Goal: Transaction & Acquisition: Purchase product/service

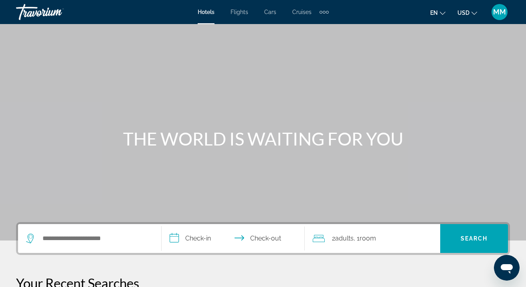
click at [243, 13] on span "Flights" at bounding box center [240, 12] width 18 height 6
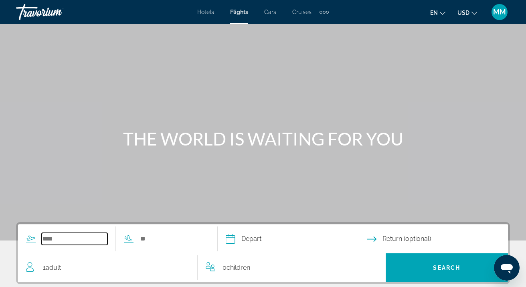
click at [62, 243] on input "Search widget" at bounding box center [75, 239] width 66 height 12
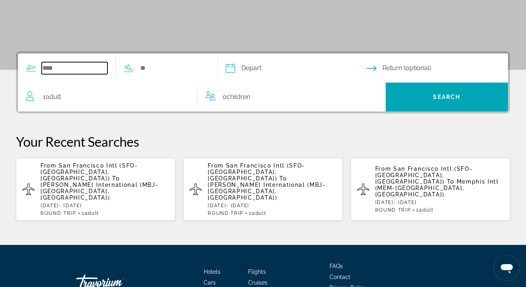
scroll to position [196, 0]
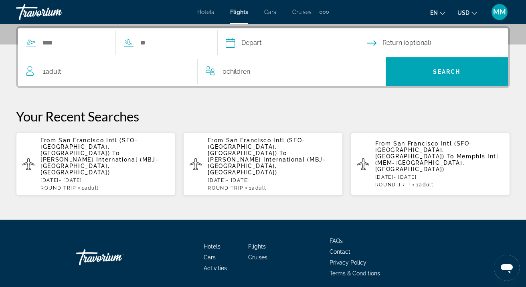
click at [95, 142] on span "San Francisco Intl (SFO-[GEOGRAPHIC_DATA], [GEOGRAPHIC_DATA])" at bounding box center [88, 146] width 97 height 19
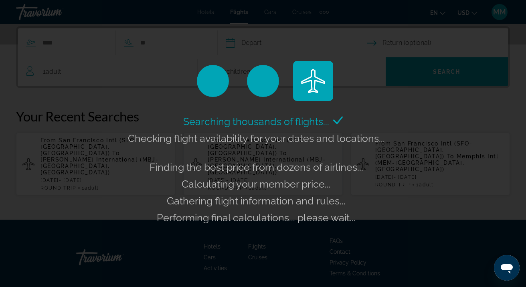
scroll to position [203, 0]
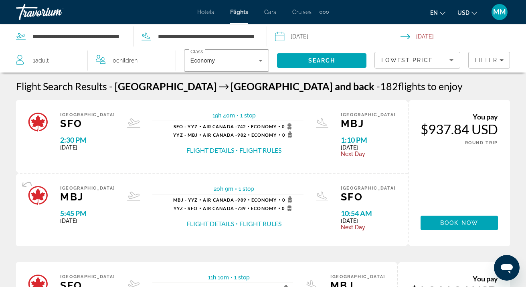
click at [222, 150] on button "Flight Details" at bounding box center [210, 150] width 48 height 9
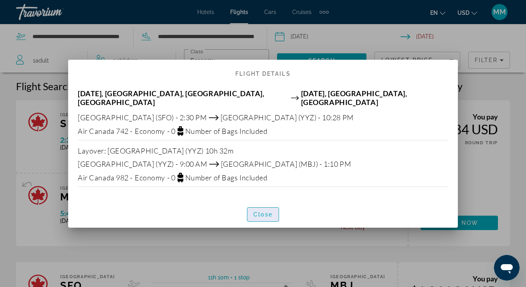
click at [261, 211] on span "Close" at bounding box center [262, 214] width 19 height 6
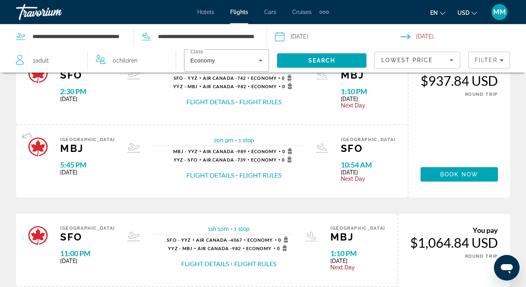
scroll to position [40, 0]
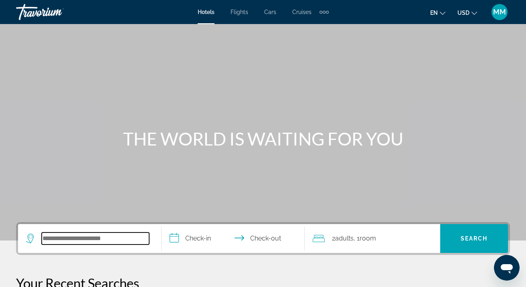
click at [76, 236] on input "Search hotel destination" at bounding box center [95, 239] width 107 height 12
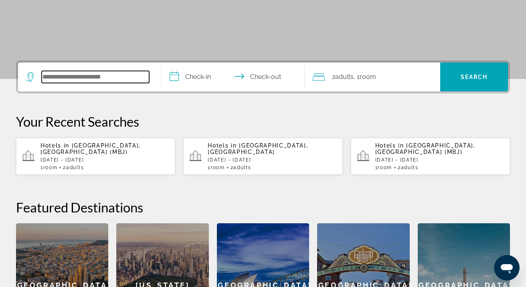
scroll to position [196, 0]
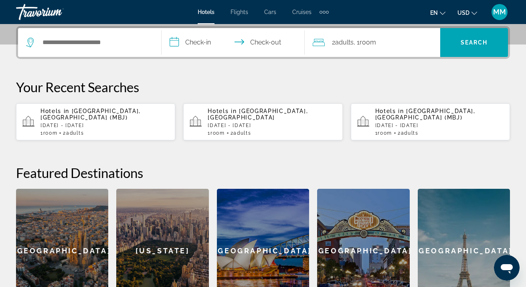
click at [237, 11] on span "Flights" at bounding box center [240, 12] width 18 height 6
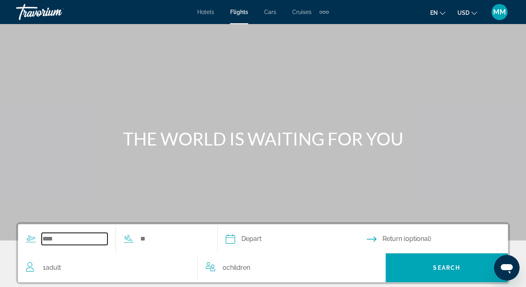
click at [55, 240] on input "Search widget" at bounding box center [75, 239] width 66 height 12
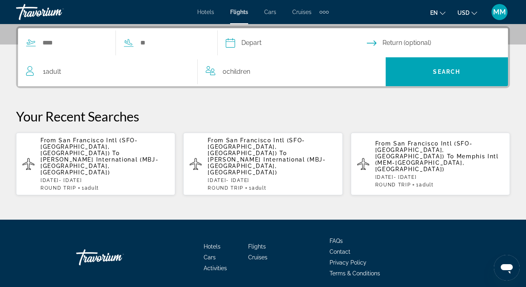
click at [102, 156] on span "[PERSON_NAME] International (MBJ-[GEOGRAPHIC_DATA], [GEOGRAPHIC_DATA])" at bounding box center [99, 165] width 118 height 19
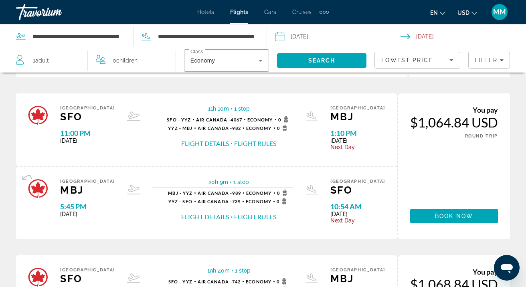
scroll to position [168, 0]
click at [206, 221] on button "Flight Details" at bounding box center [205, 217] width 48 height 9
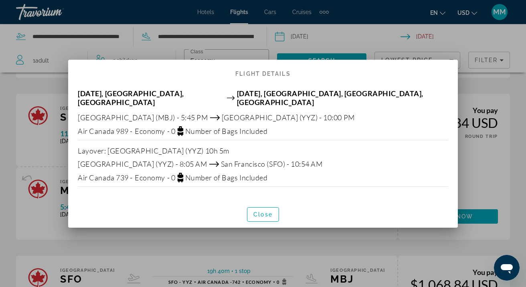
scroll to position [0, 0]
click at [262, 211] on span "Close" at bounding box center [262, 214] width 19 height 6
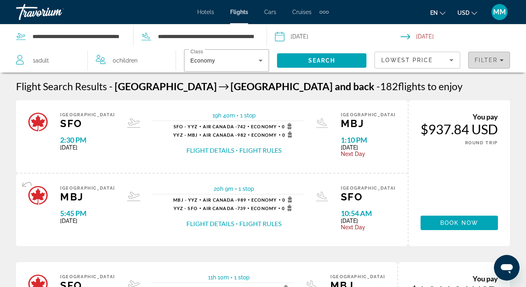
click at [500, 59] on icon "Filters" at bounding box center [502, 60] width 4 height 4
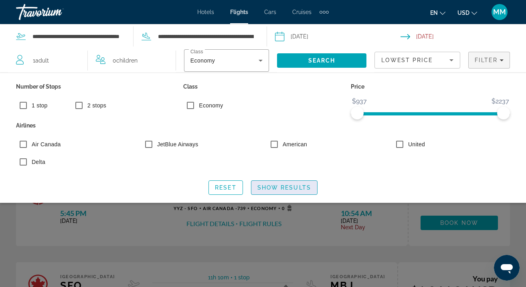
click at [279, 186] on span "Show Results" at bounding box center [284, 187] width 54 height 6
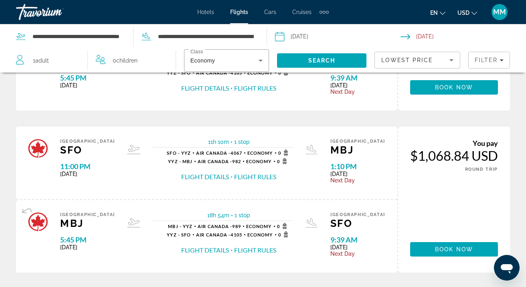
scroll to position [463, 0]
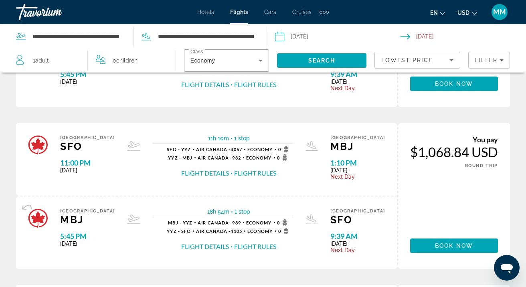
click at [218, 251] on button "Flight Details" at bounding box center [205, 246] width 48 height 9
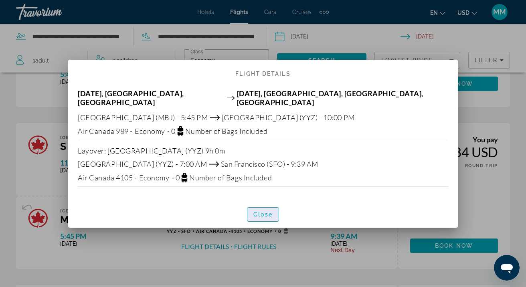
click at [260, 211] on span "Close" at bounding box center [262, 214] width 19 height 6
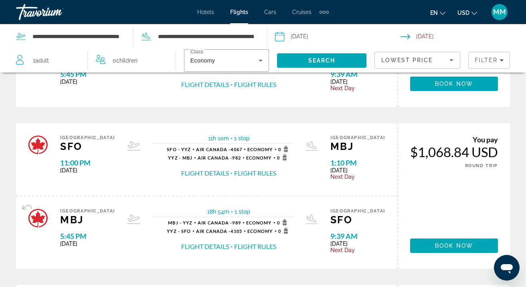
click at [220, 178] on button "Flight Details" at bounding box center [205, 173] width 48 height 9
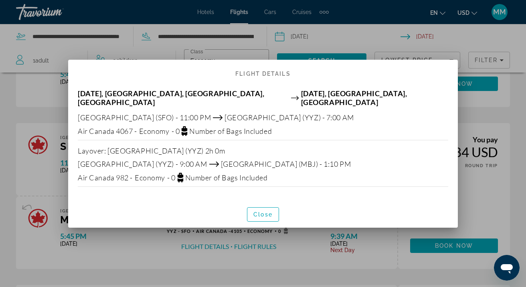
scroll to position [0, 0]
click at [259, 211] on span "Close" at bounding box center [262, 214] width 19 height 6
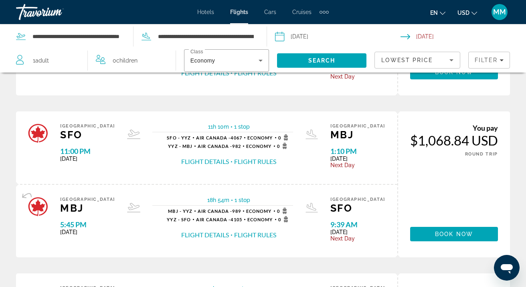
scroll to position [475, 0]
click at [443, 237] on span "Book now" at bounding box center [454, 234] width 38 height 6
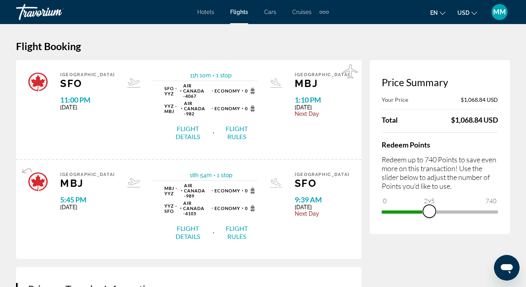
drag, startPoint x: 389, startPoint y: 212, endPoint x: 430, endPoint y: 208, distance: 41.5
click at [430, 208] on span "ngx-slider" at bounding box center [429, 211] width 13 height 13
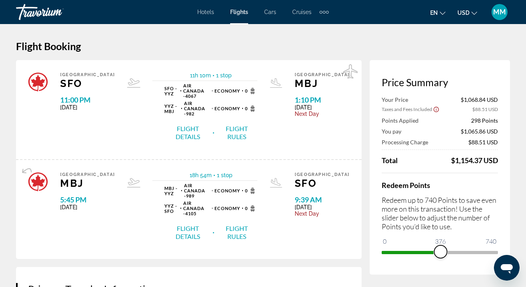
drag, startPoint x: 427, startPoint y: 251, endPoint x: 442, endPoint y: 251, distance: 14.8
click at [441, 251] on span "ngx-slider" at bounding box center [440, 251] width 13 height 13
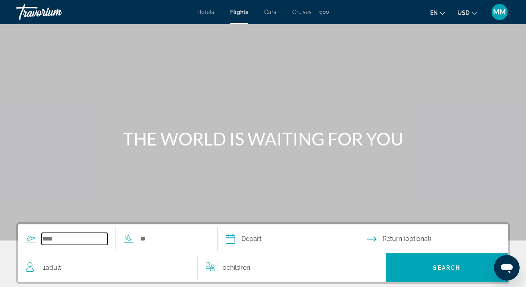
click at [71, 238] on input "Search widget" at bounding box center [75, 239] width 66 height 12
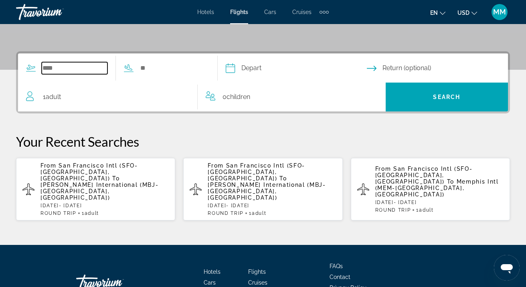
scroll to position [196, 0]
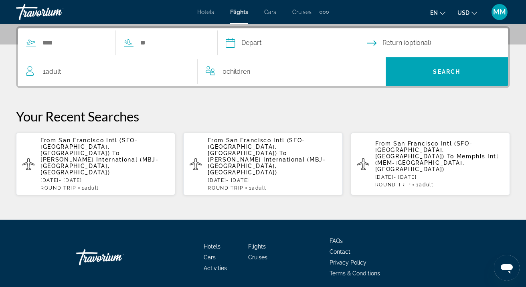
click at [96, 156] on span "[PERSON_NAME] International (MBJ-[GEOGRAPHIC_DATA], [GEOGRAPHIC_DATA])" at bounding box center [99, 165] width 118 height 19
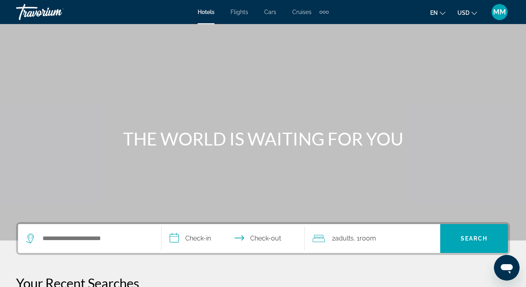
click at [243, 12] on span "Flights" at bounding box center [240, 12] width 18 height 6
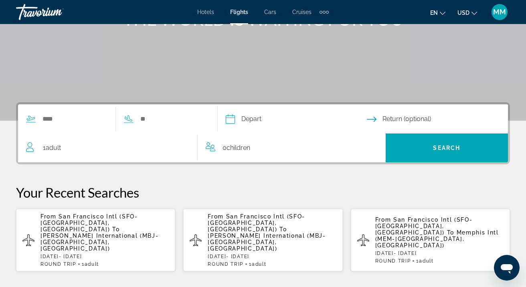
scroll to position [112, 0]
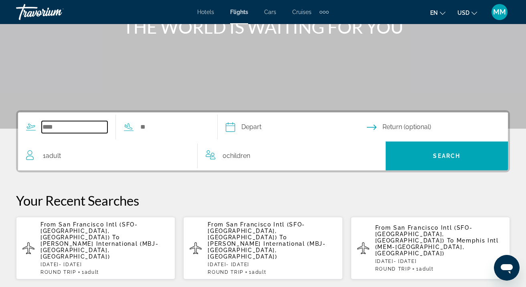
click at [62, 126] on input "Search widget" at bounding box center [75, 127] width 66 height 12
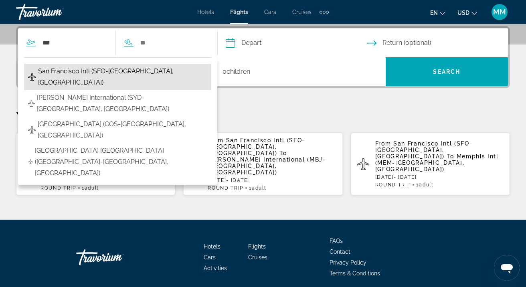
click at [80, 71] on span "San Francisco Intl (SFO-[GEOGRAPHIC_DATA], [GEOGRAPHIC_DATA])" at bounding box center [122, 77] width 169 height 22
type input "**********"
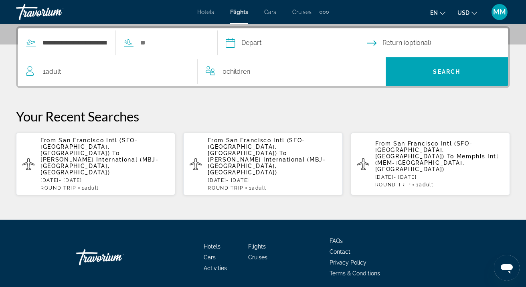
click at [272, 43] on input "Depart date" at bounding box center [296, 43] width 144 height 31
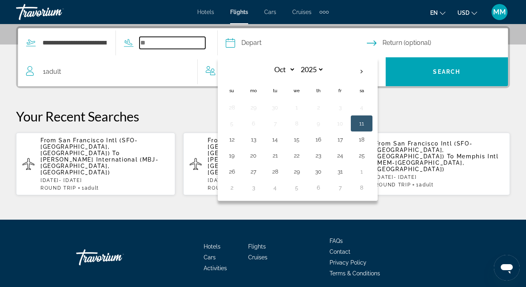
click at [159, 45] on input "Search widget" at bounding box center [173, 43] width 66 height 12
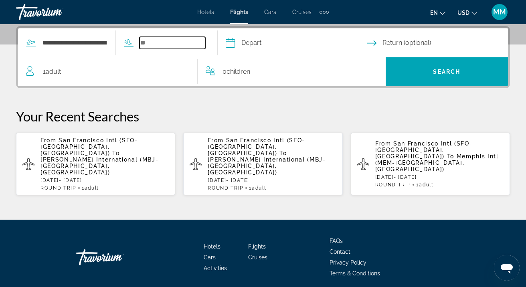
click at [159, 45] on input "Search widget" at bounding box center [173, 43] width 66 height 12
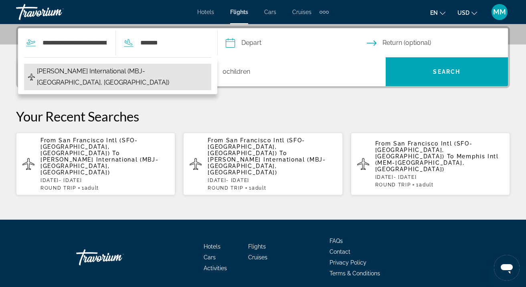
click at [130, 72] on span "[PERSON_NAME] International (MBJ-[GEOGRAPHIC_DATA], [GEOGRAPHIC_DATA])" at bounding box center [122, 77] width 170 height 22
type input "**********"
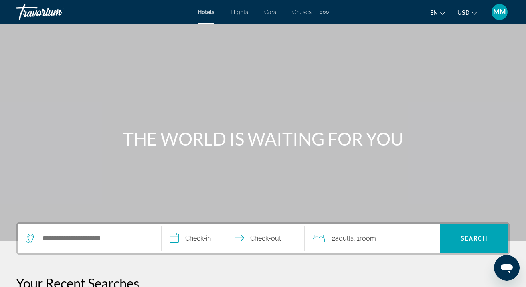
click at [324, 10] on div "Extra navigation items" at bounding box center [324, 12] width 9 height 12
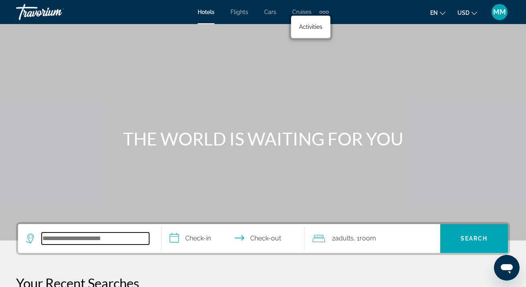
click at [72, 241] on input "Search hotel destination" at bounding box center [95, 239] width 107 height 12
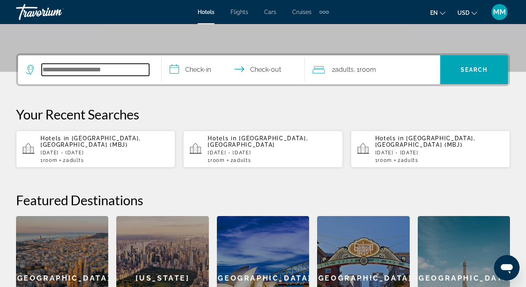
scroll to position [196, 0]
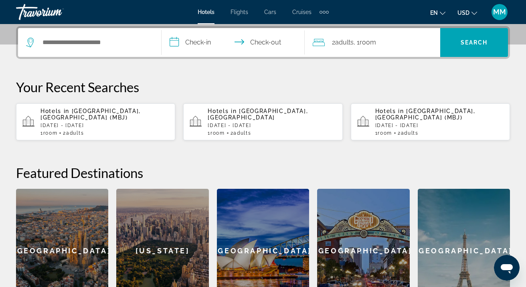
click at [111, 116] on div "Hotels in [GEOGRAPHIC_DATA], [GEOGRAPHIC_DATA] (MBJ) [DATE] - [DATE] 1 Room roo…" at bounding box center [104, 122] width 128 height 28
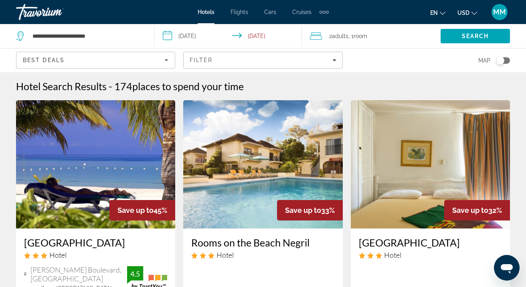
click at [239, 12] on span "Flights" at bounding box center [240, 12] width 18 height 6
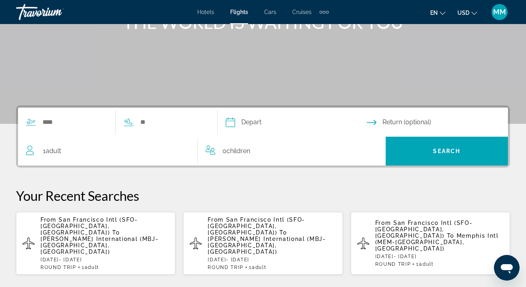
scroll to position [126, 0]
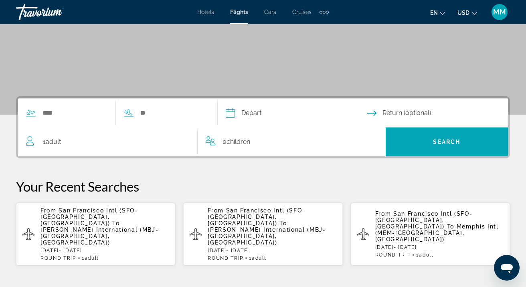
click at [113, 227] on span "[PERSON_NAME] International (MBJ-[GEOGRAPHIC_DATA], [GEOGRAPHIC_DATA])" at bounding box center [99, 236] width 118 height 19
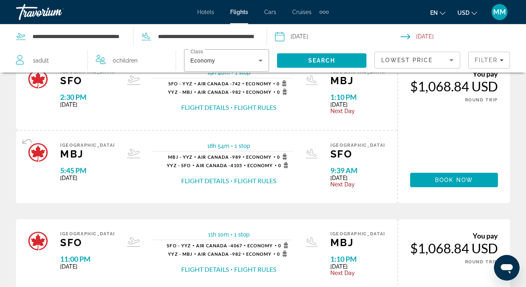
scroll to position [360, 0]
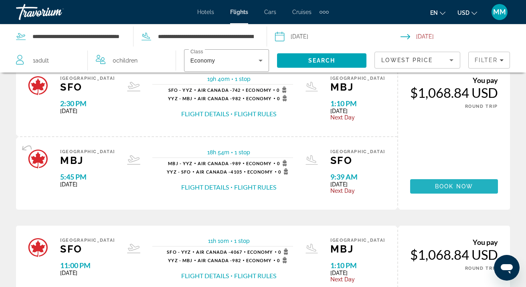
click at [442, 190] on span "Book now" at bounding box center [454, 186] width 38 height 6
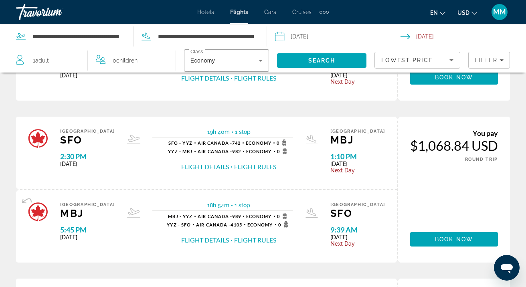
scroll to position [307, 0]
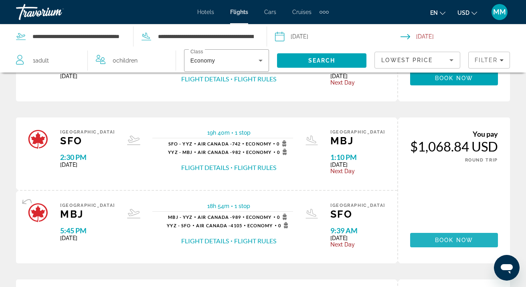
click at [443, 243] on span "Book now" at bounding box center [454, 240] width 38 height 6
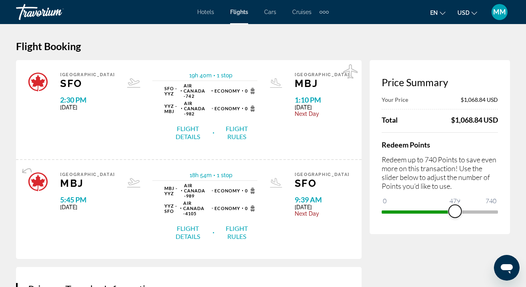
drag, startPoint x: 389, startPoint y: 211, endPoint x: 455, endPoint y: 208, distance: 65.8
click at [455, 208] on span "ngx-slider" at bounding box center [455, 211] width 13 height 13
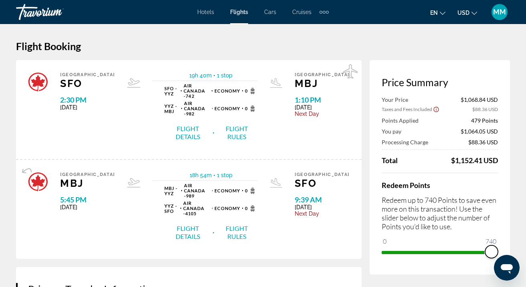
drag, startPoint x: 454, startPoint y: 251, endPoint x: 496, endPoint y: 250, distance: 41.7
click at [496, 250] on span "ngx-slider" at bounding box center [491, 251] width 13 height 13
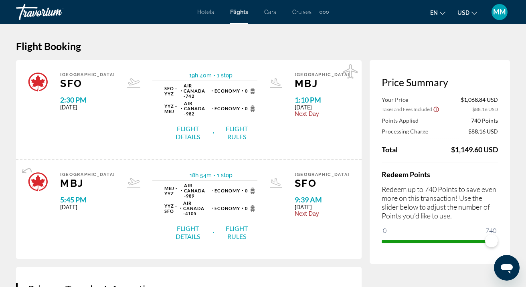
click at [437, 110] on icon "Show Taxes and Fees disclaimer" at bounding box center [436, 109] width 6 height 7
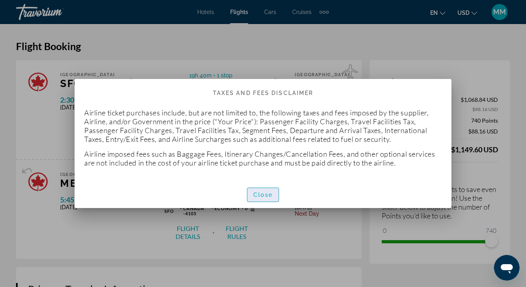
click at [267, 193] on span "Close" at bounding box center [262, 195] width 19 height 6
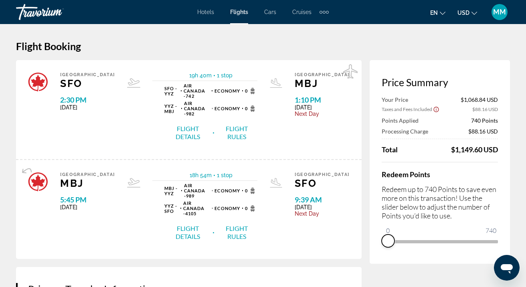
drag, startPoint x: 491, startPoint y: 240, endPoint x: 387, endPoint y: 247, distance: 104.1
click at [387, 247] on span "ngx-slider" at bounding box center [388, 241] width 13 height 13
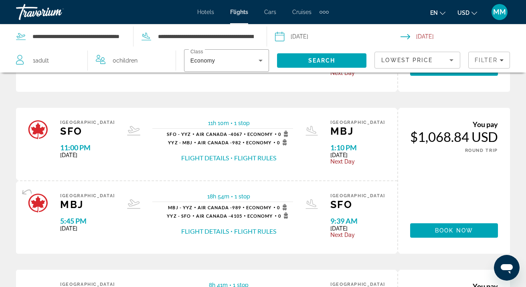
scroll to position [471, 0]
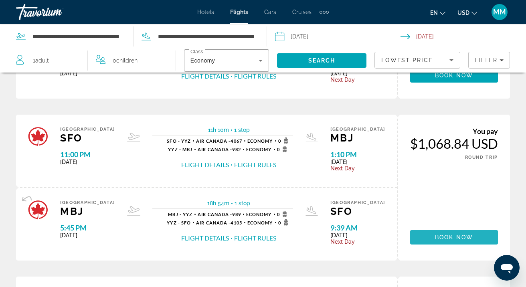
click at [456, 241] on span "Book now" at bounding box center [454, 237] width 38 height 6
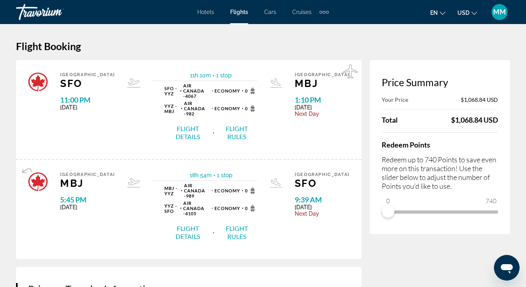
click at [195, 124] on button "Flight Details" at bounding box center [187, 132] width 47 height 17
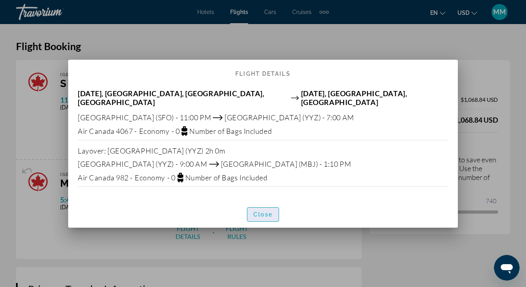
click at [266, 211] on span "Close" at bounding box center [262, 214] width 19 height 6
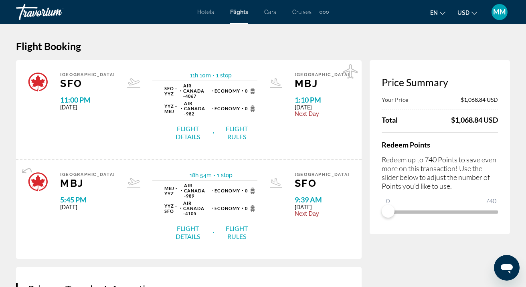
click at [186, 224] on button "Flight Details" at bounding box center [187, 232] width 47 height 17
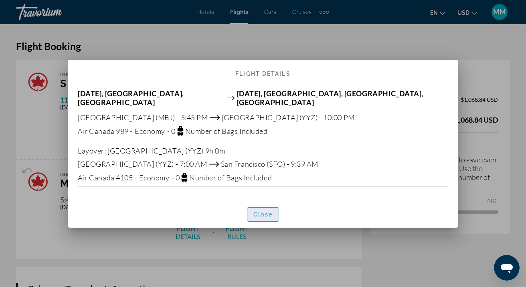
click at [264, 211] on span "Close" at bounding box center [262, 214] width 19 height 6
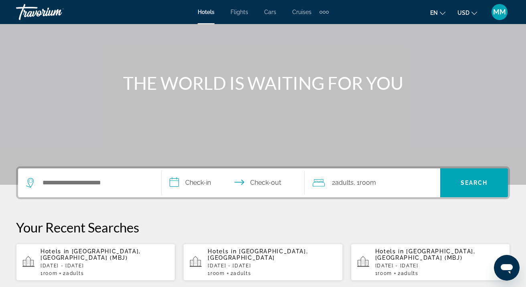
scroll to position [67, 0]
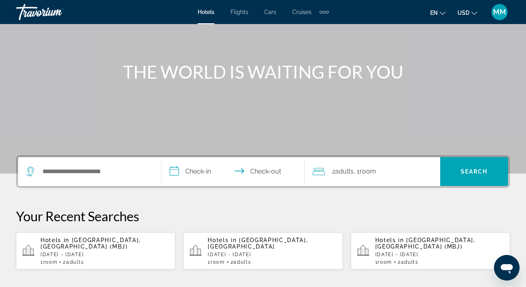
click at [241, 12] on span "Flights" at bounding box center [240, 12] width 18 height 6
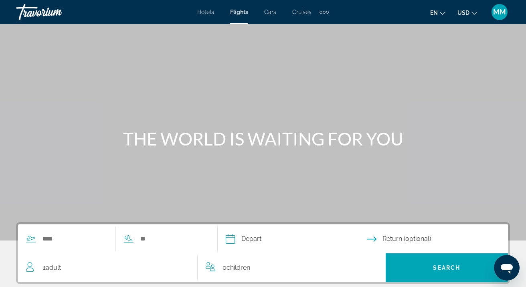
click at [498, 11] on span "MM" at bounding box center [499, 12] width 13 height 8
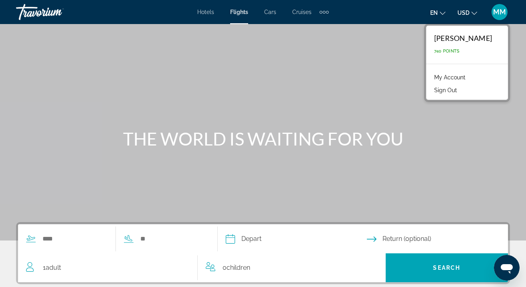
click at [345, 85] on div "Main content" at bounding box center [263, 120] width 526 height 241
